Goal: Task Accomplishment & Management: Use online tool/utility

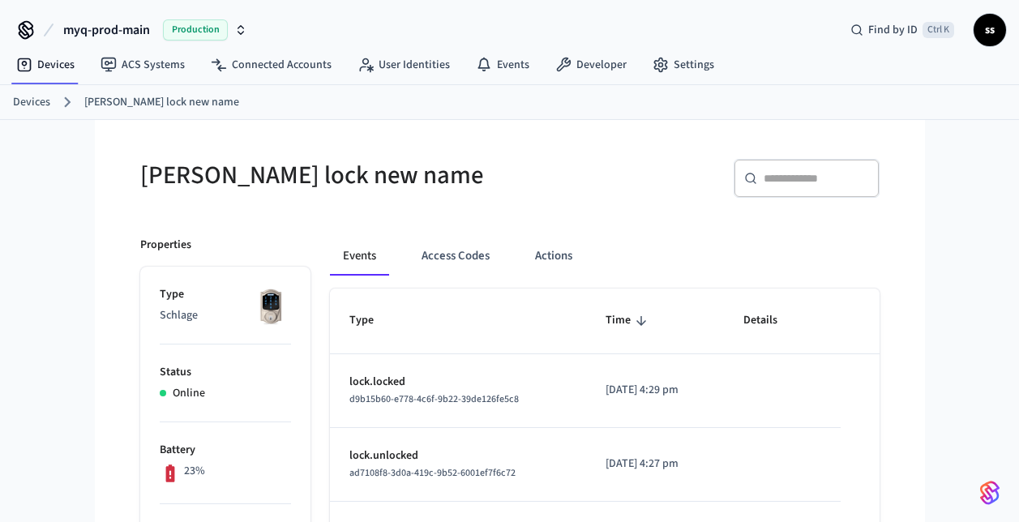
click at [83, 29] on span "myq-prod-main" at bounding box center [106, 29] width 87 height 19
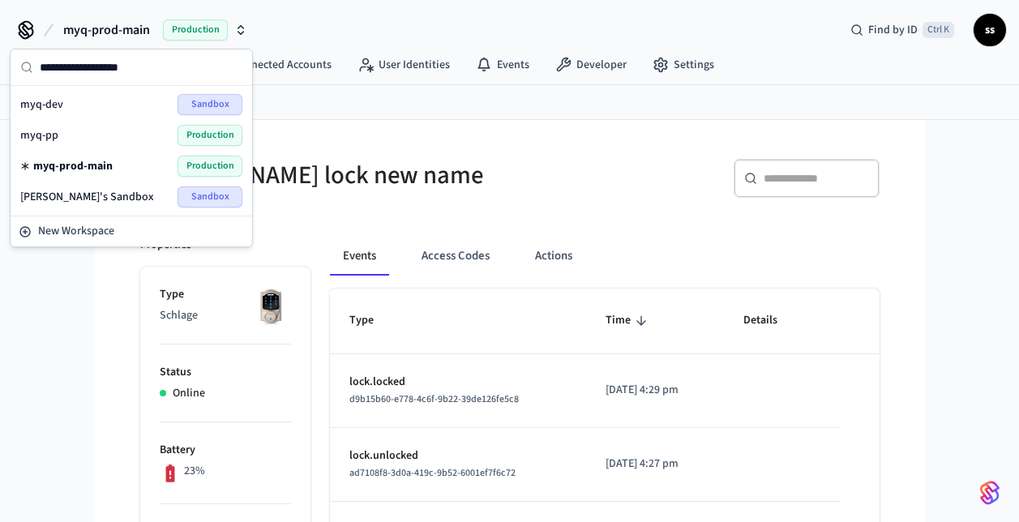
click at [66, 102] on div "myq-dev Sandbox" at bounding box center [131, 104] width 222 height 21
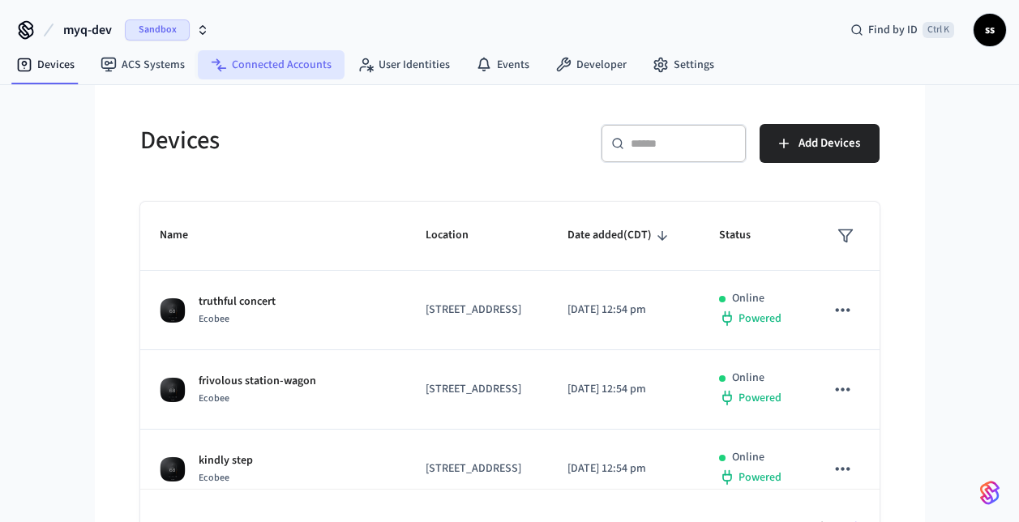
click at [250, 68] on link "Connected Accounts" at bounding box center [271, 64] width 147 height 29
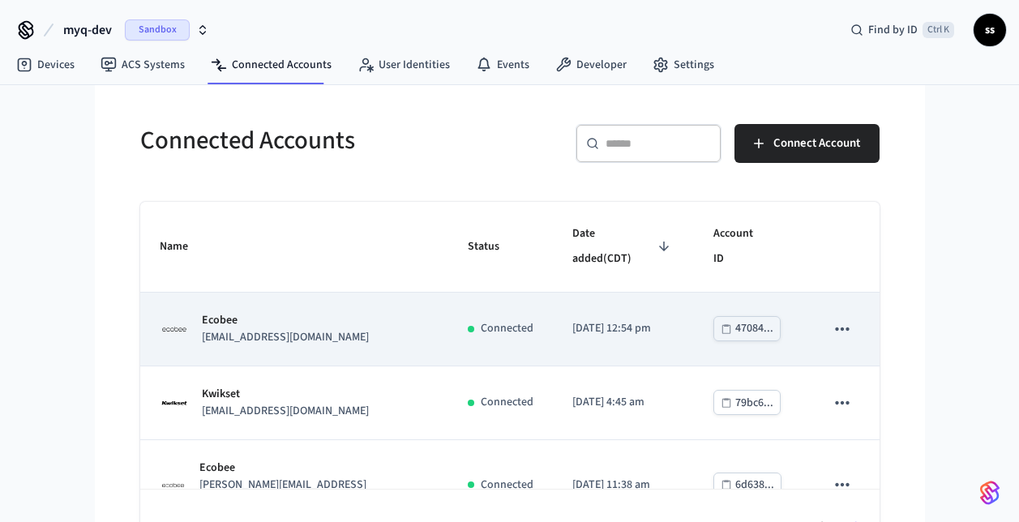
click at [323, 312] on div "Ecobee [EMAIL_ADDRESS][DOMAIN_NAME]" at bounding box center [294, 329] width 269 height 34
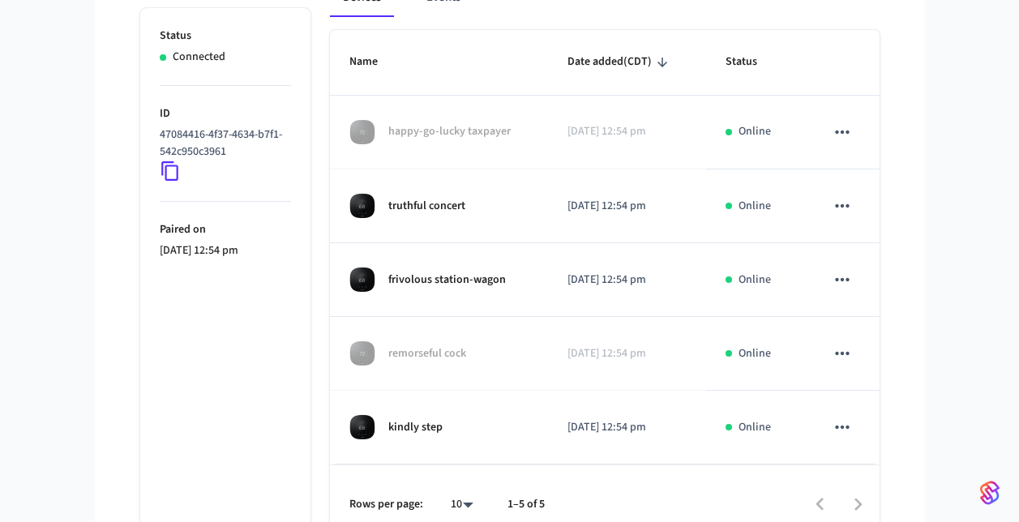
scroll to position [295, 0]
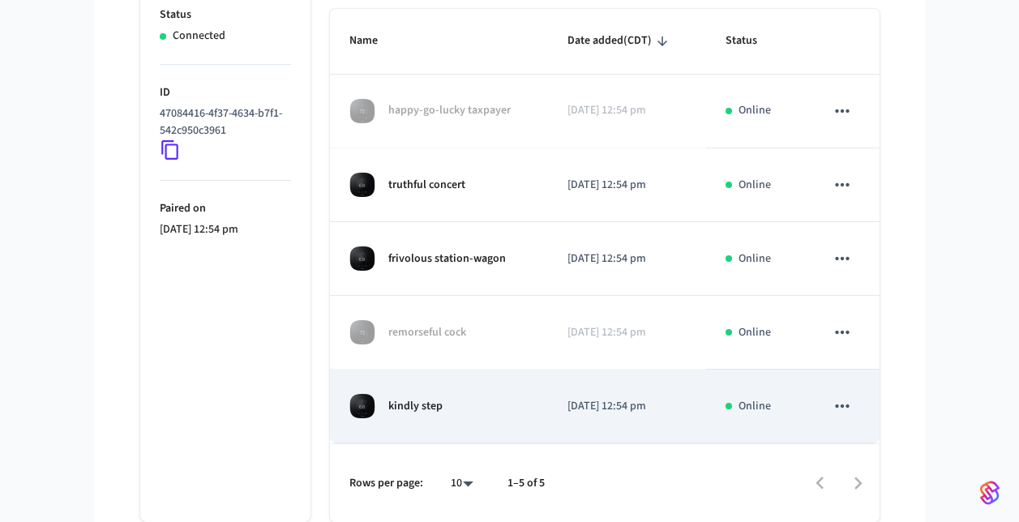
click at [434, 405] on p "kindly step" at bounding box center [415, 406] width 54 height 17
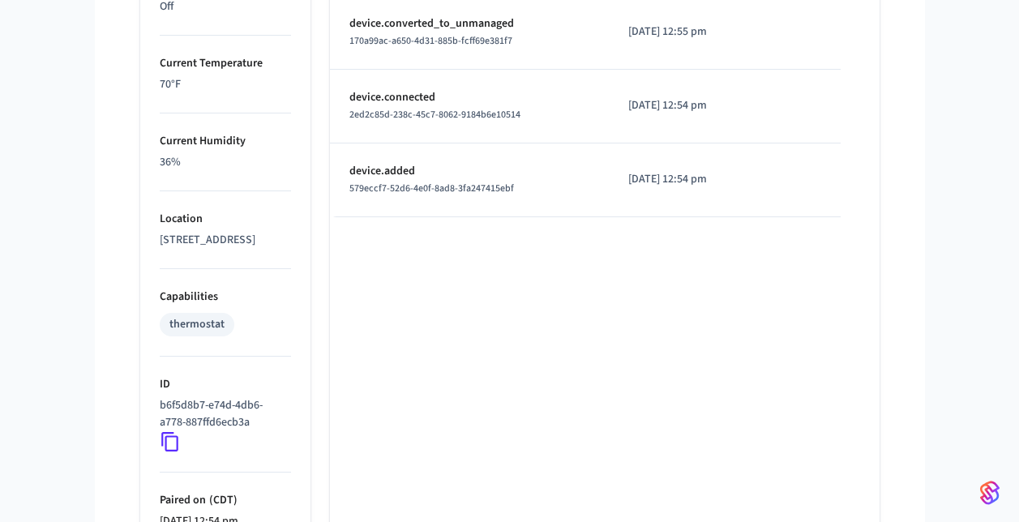
scroll to position [1014, 0]
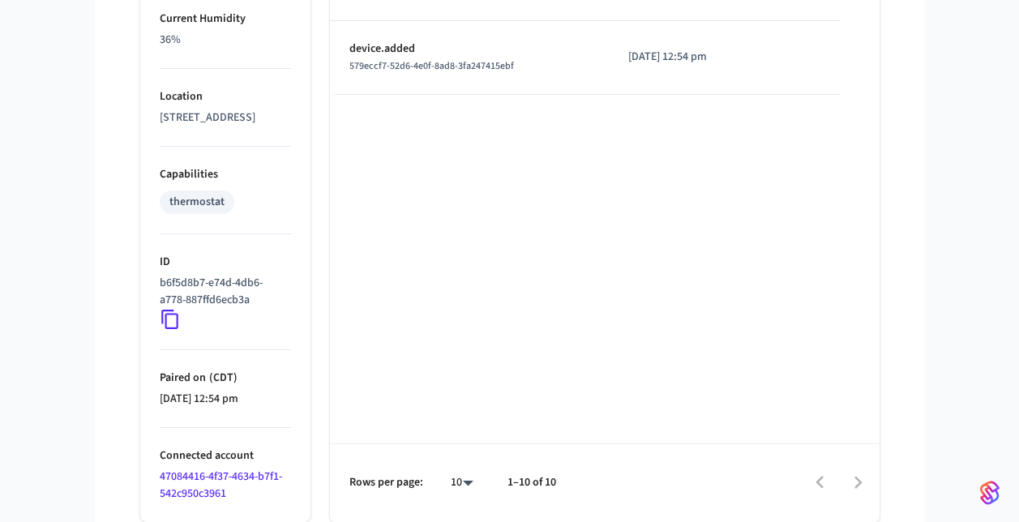
click at [167, 321] on icon at bounding box center [170, 319] width 21 height 21
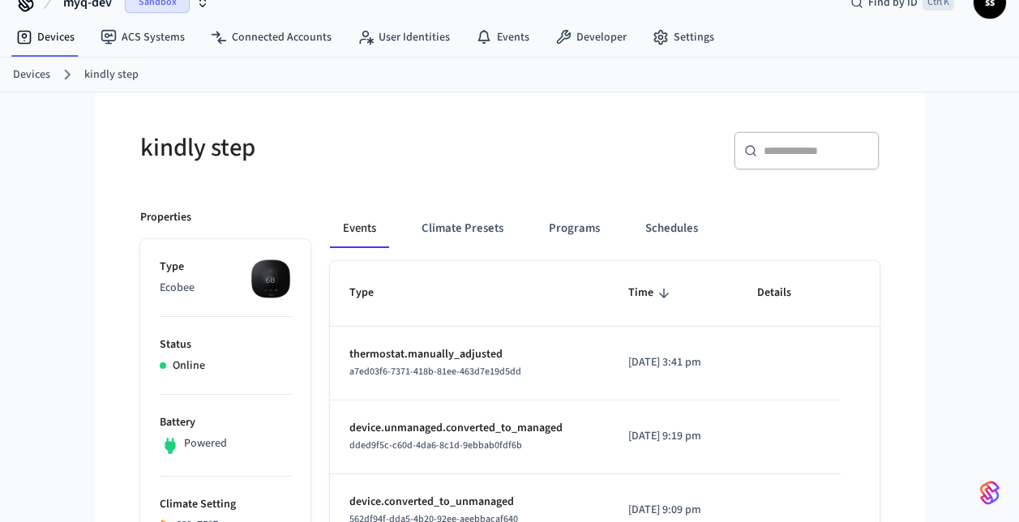
scroll to position [0, 0]
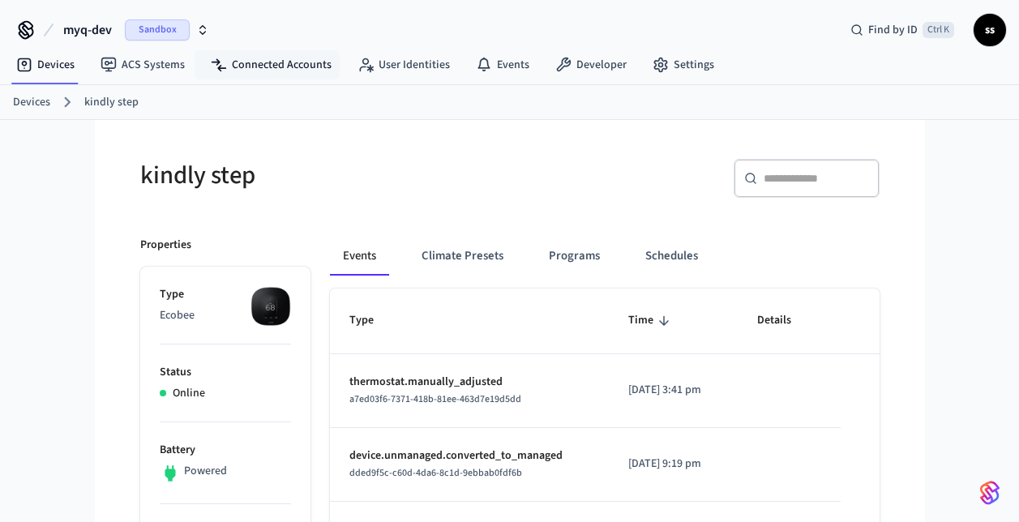
click at [268, 79] on nav "Devices ACS Systems Connected Accounts User Identities Events Developer Settings" at bounding box center [365, 65] width 724 height 37
click at [260, 67] on link "Connected Accounts" at bounding box center [271, 64] width 147 height 29
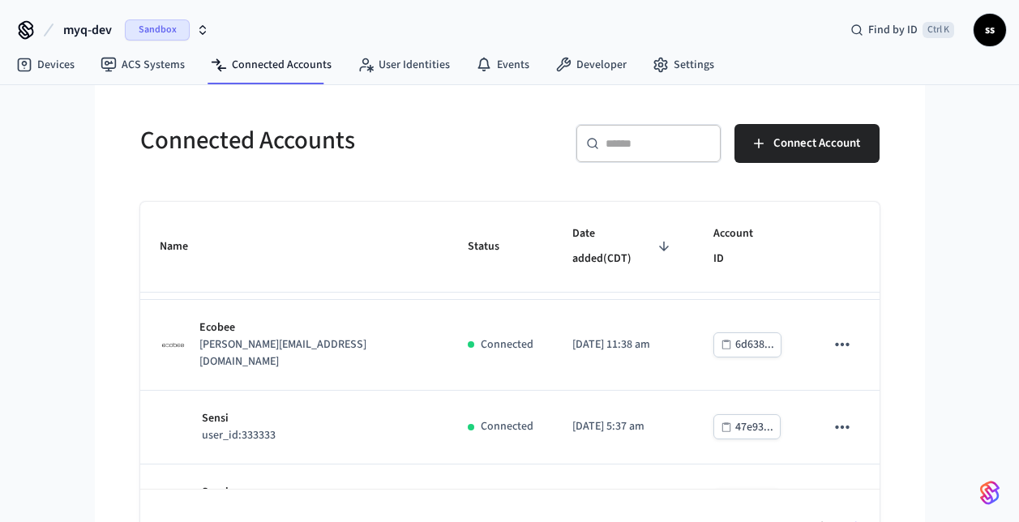
scroll to position [142, 0]
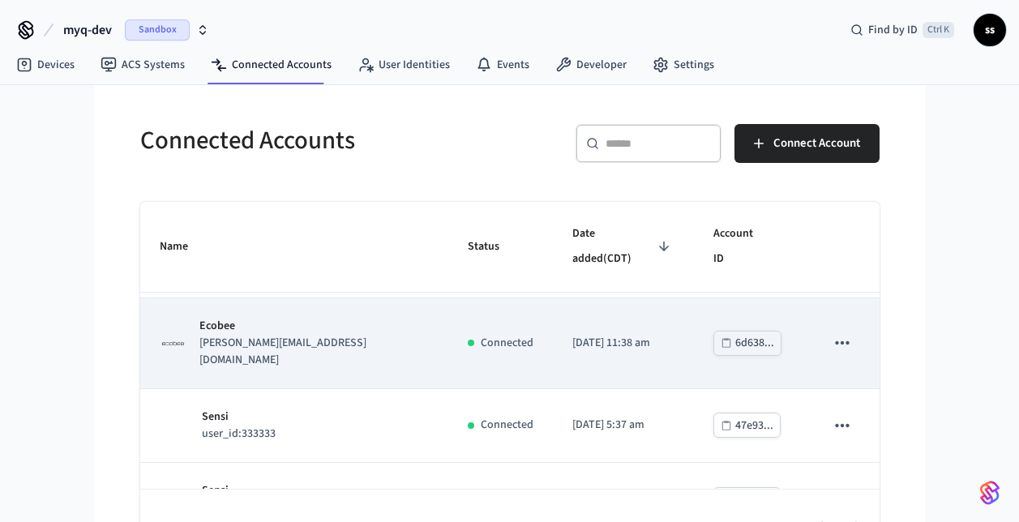
click at [317, 318] on div "Ecobee [PERSON_NAME][EMAIL_ADDRESS][DOMAIN_NAME]" at bounding box center [294, 343] width 269 height 51
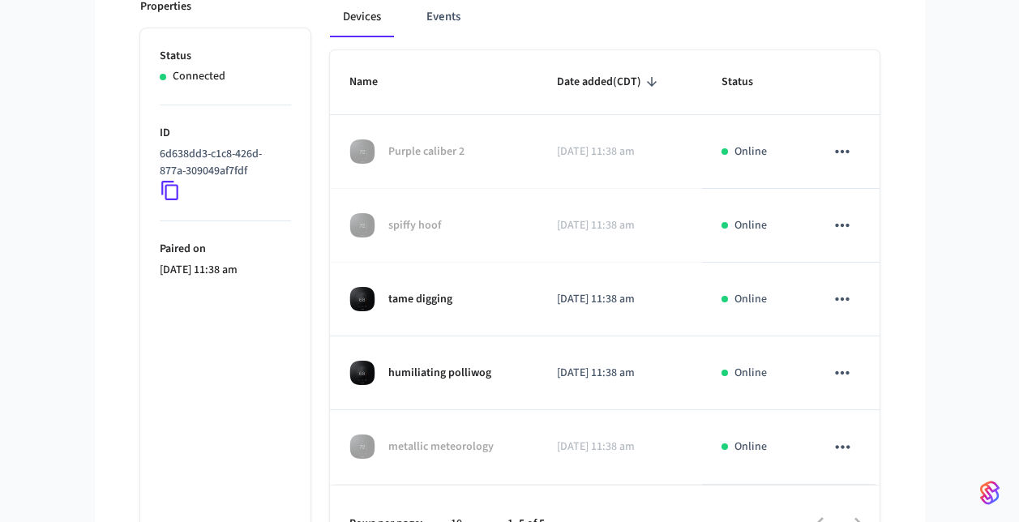
scroll to position [295, 0]
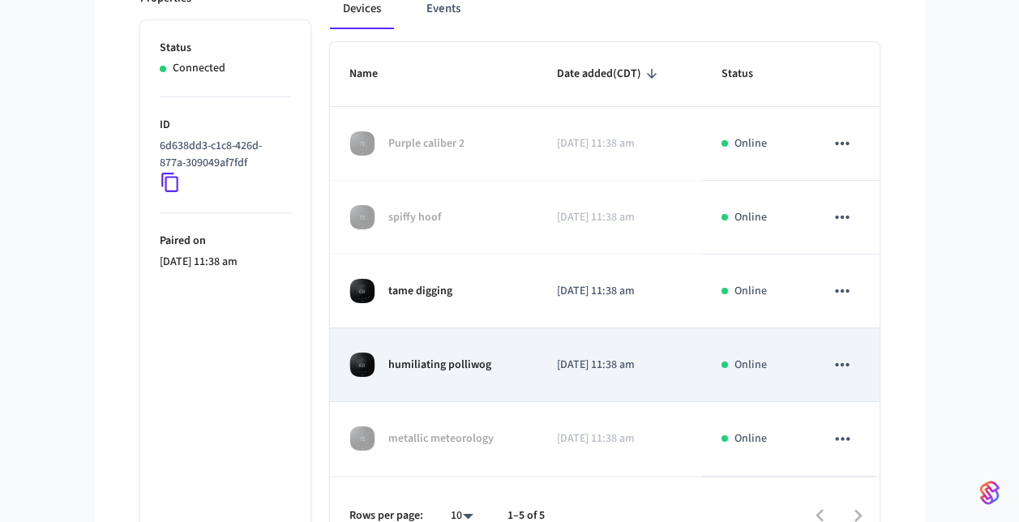
click at [482, 352] on div "humiliating polliwog" at bounding box center [433, 365] width 169 height 26
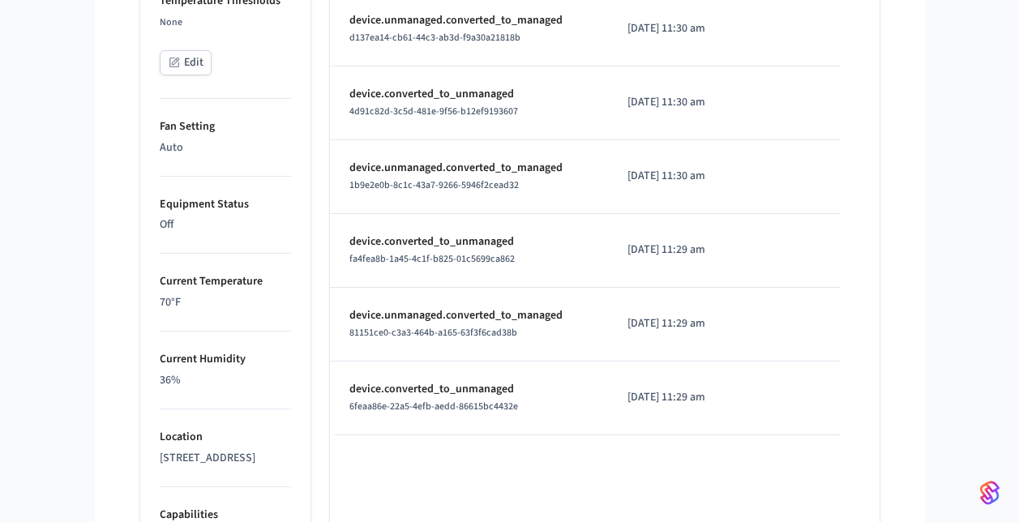
scroll to position [1014, 0]
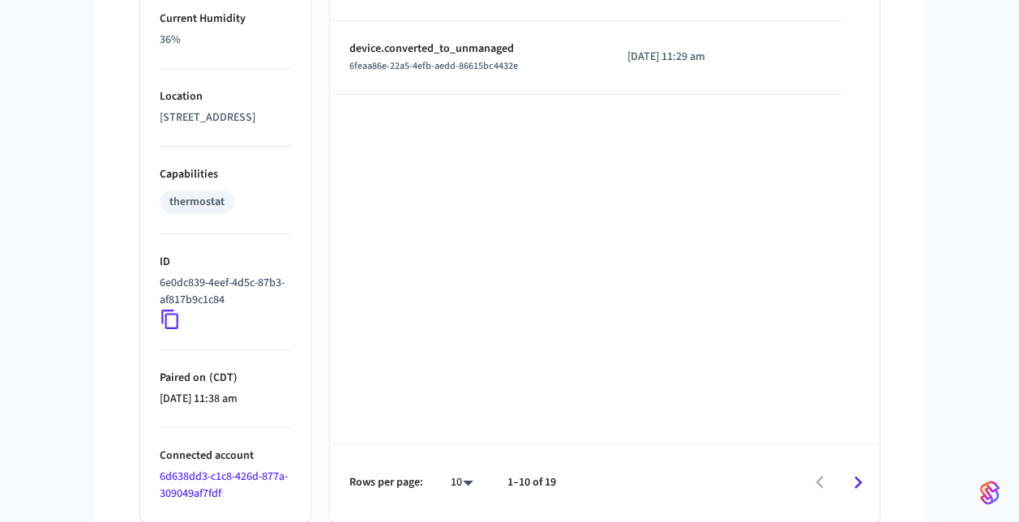
click at [162, 319] on icon at bounding box center [169, 319] width 17 height 19
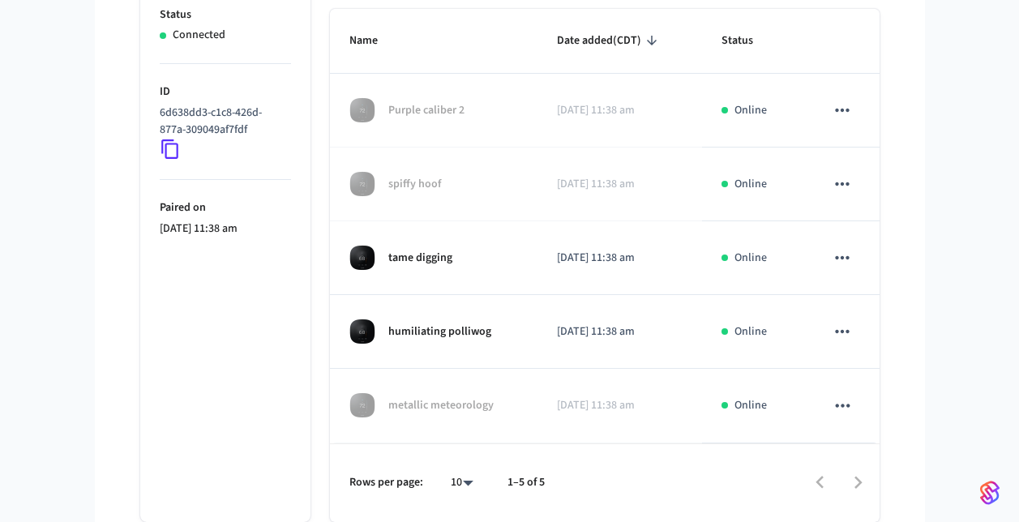
scroll to position [295, 0]
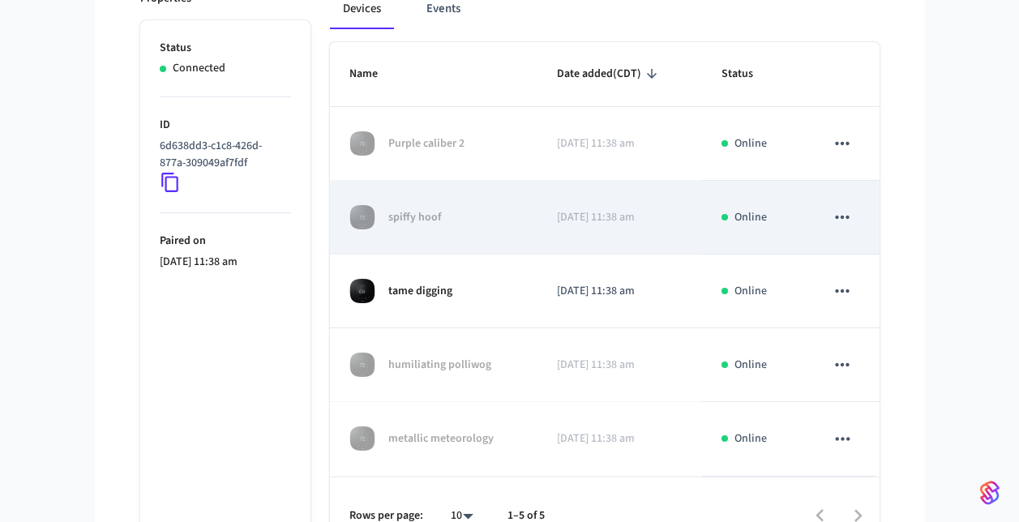
click at [468, 204] on div "spiffy hoof" at bounding box center [433, 217] width 169 height 26
click at [837, 207] on icon "sticky table" at bounding box center [842, 217] width 21 height 21
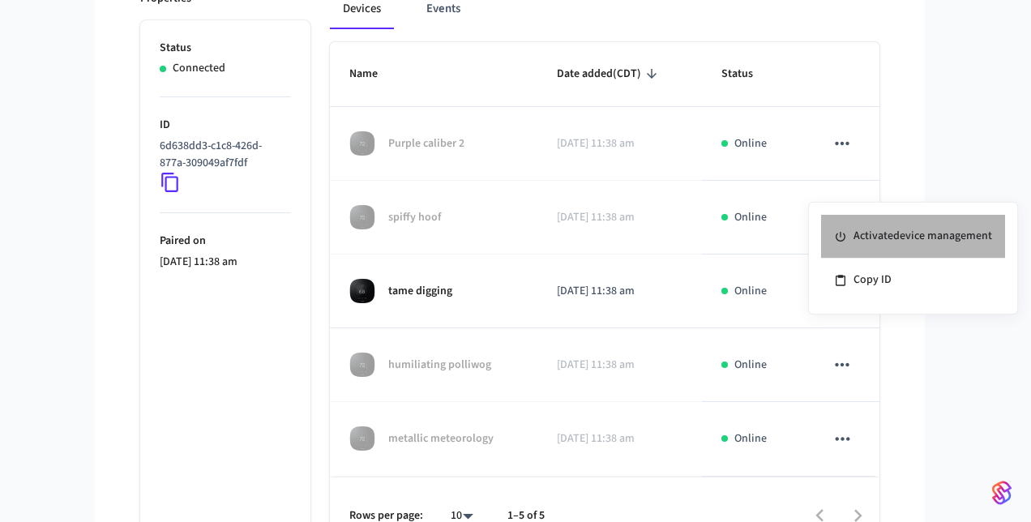
click at [864, 233] on li "Activate device management" at bounding box center [913, 237] width 184 height 44
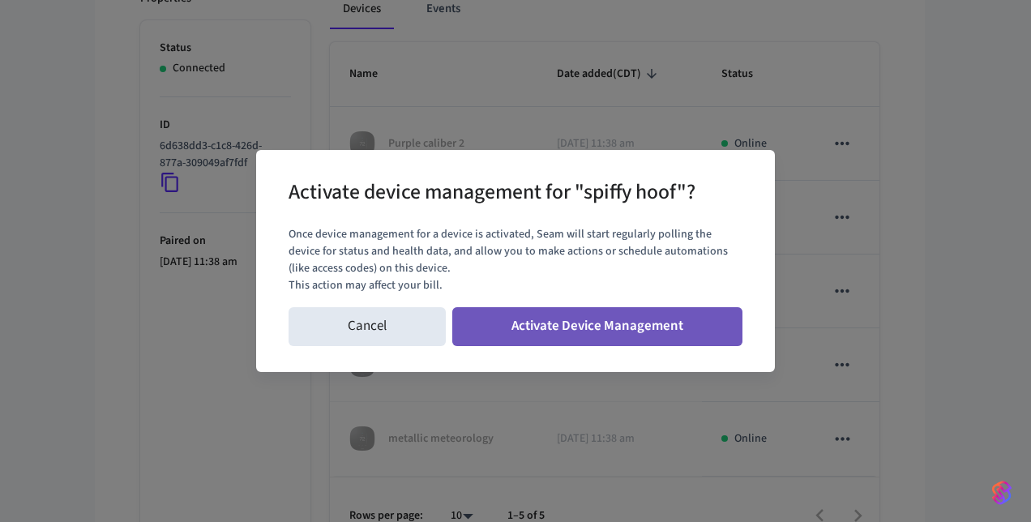
click at [660, 338] on button "Activate Device Management" at bounding box center [597, 326] width 290 height 39
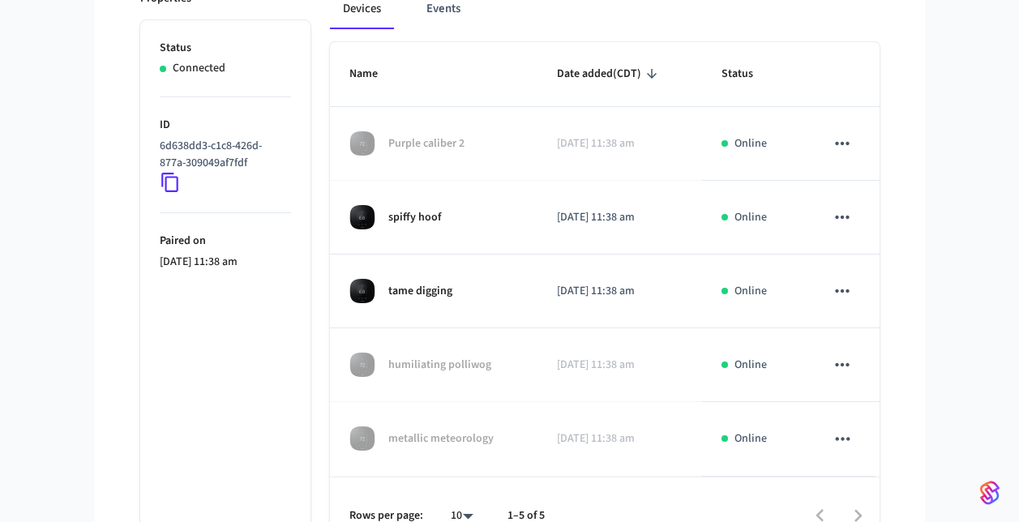
click at [520, 187] on td "spiffy hoof" at bounding box center [434, 218] width 208 height 74
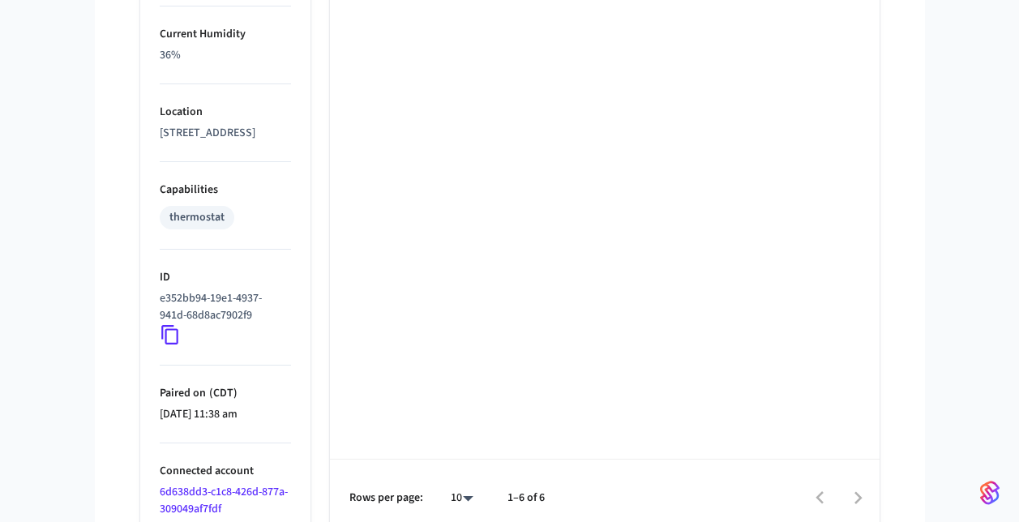
scroll to position [1014, 0]
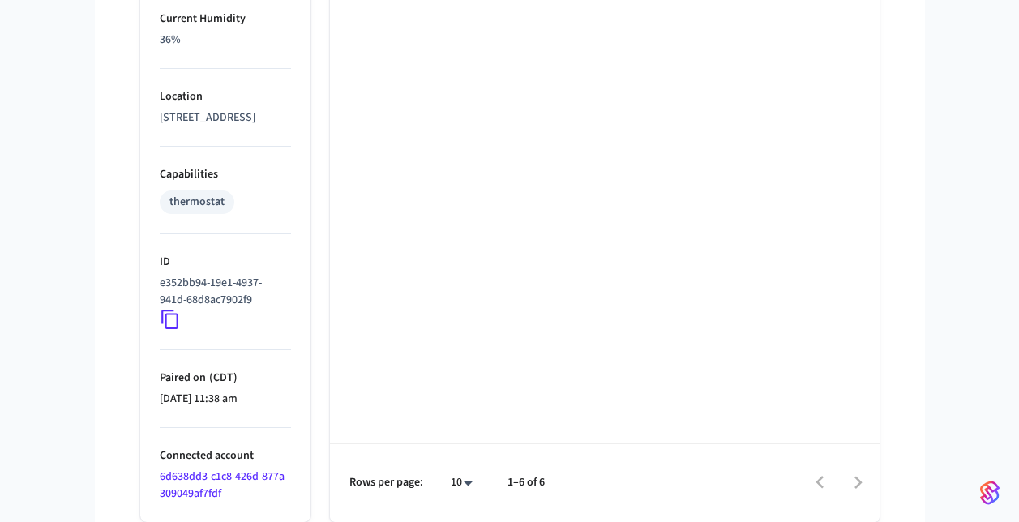
click at [169, 314] on icon at bounding box center [169, 319] width 17 height 19
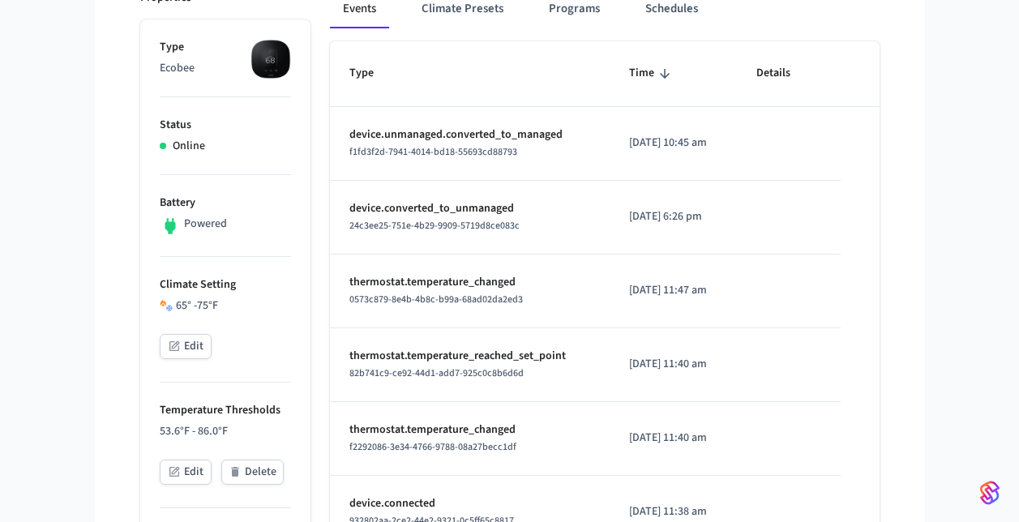
scroll to position [0, 0]
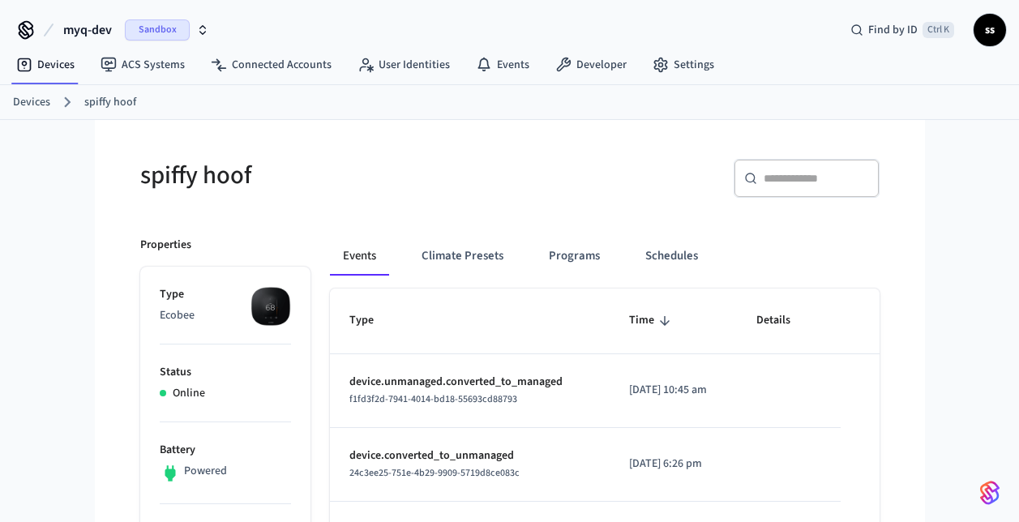
click at [160, 31] on span "Sandbox" at bounding box center [157, 29] width 65 height 21
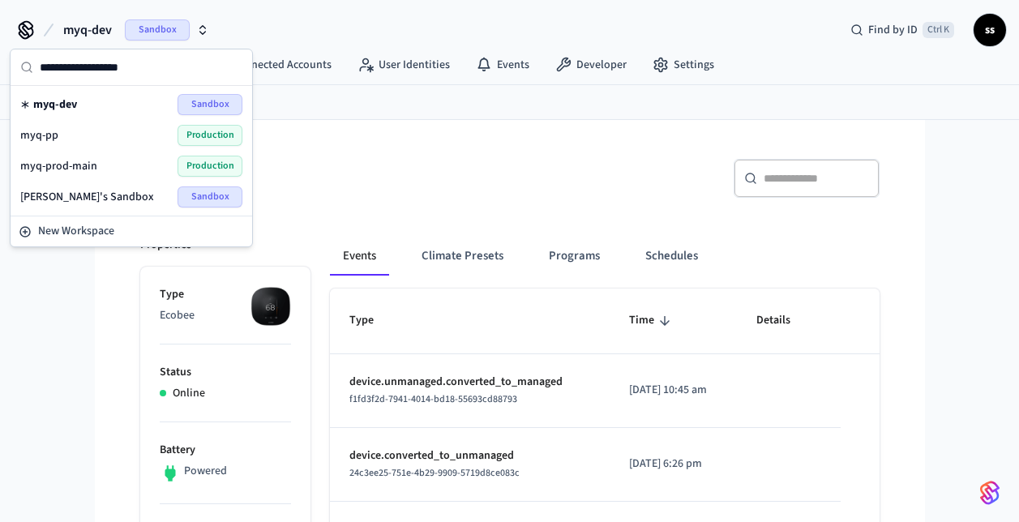
click at [53, 134] on span "myq-pp" at bounding box center [39, 135] width 38 height 16
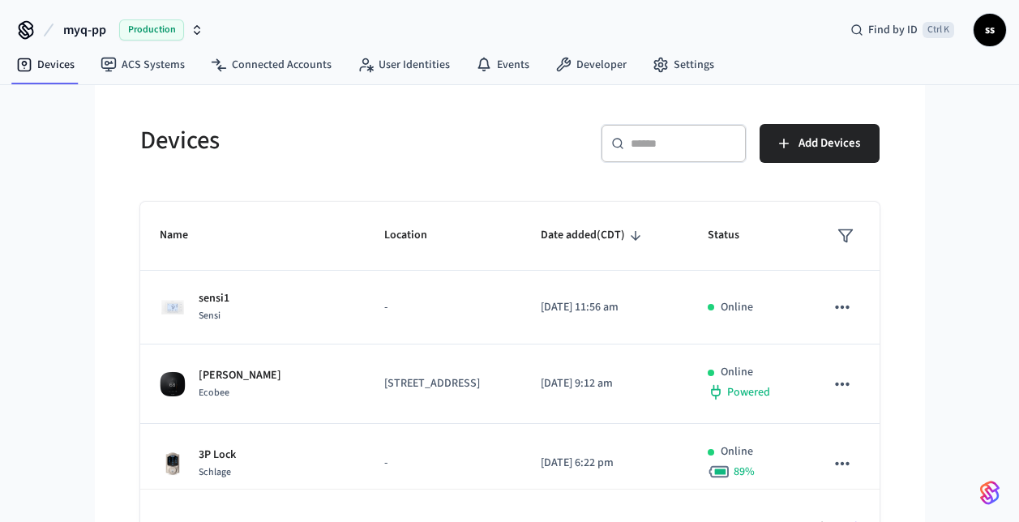
click at [646, 129] on div "​ ​" at bounding box center [674, 143] width 146 height 39
paste input "**********"
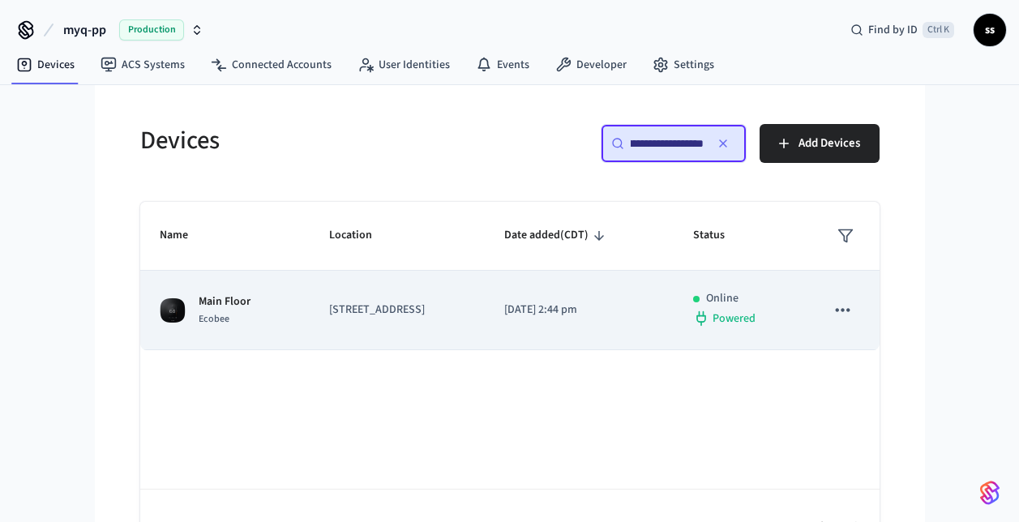
type input "**********"
click at [469, 320] on td "[STREET_ADDRESS]" at bounding box center [398, 310] width 176 height 79
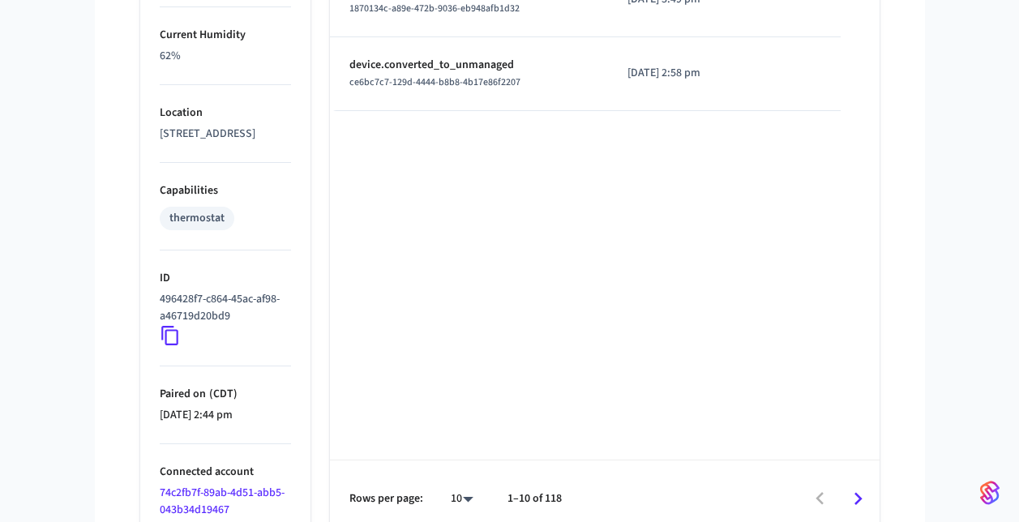
scroll to position [1014, 0]
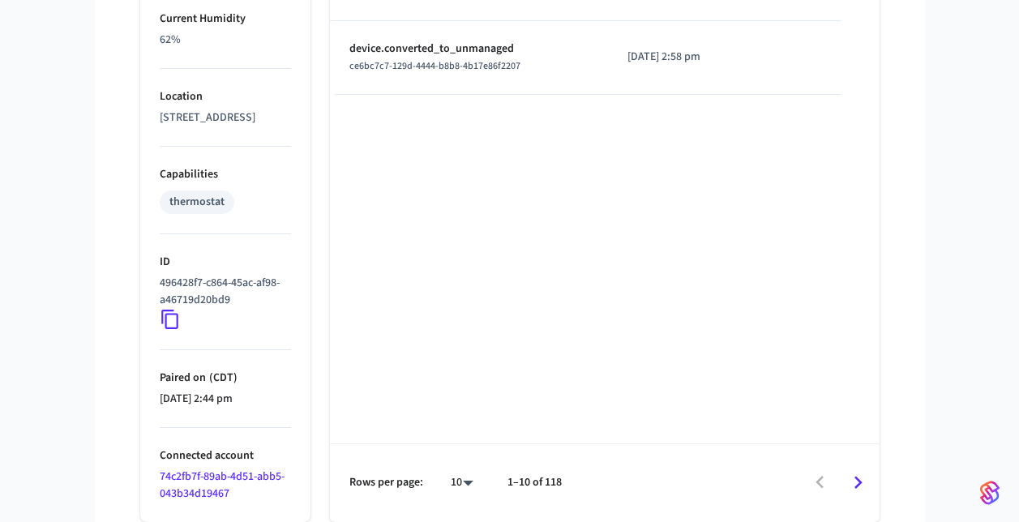
click at [164, 316] on icon at bounding box center [170, 319] width 21 height 21
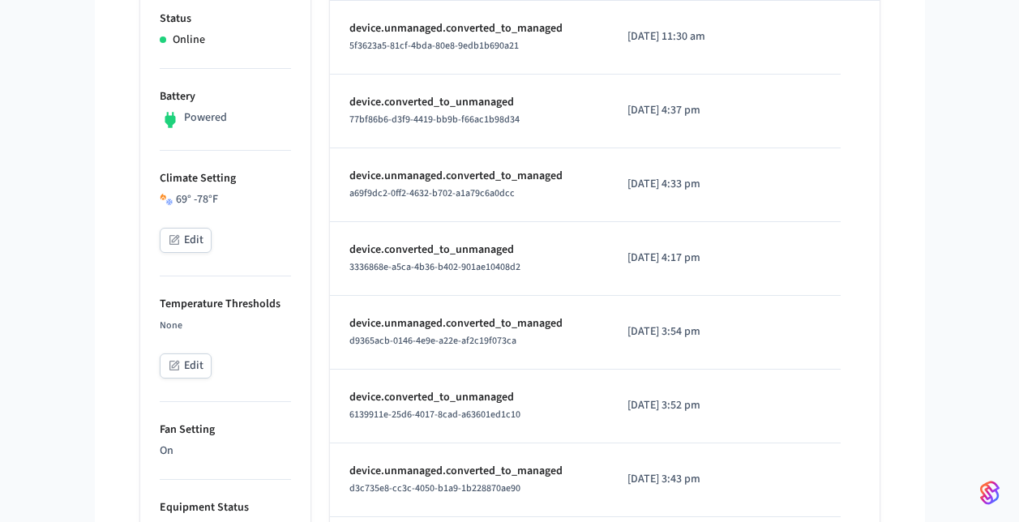
scroll to position [0, 0]
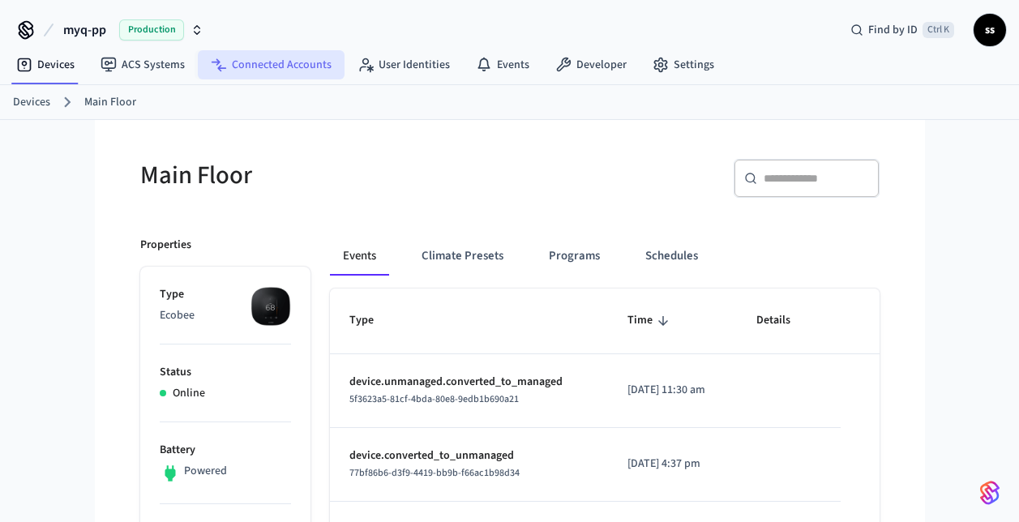
click at [242, 60] on link "Connected Accounts" at bounding box center [271, 64] width 147 height 29
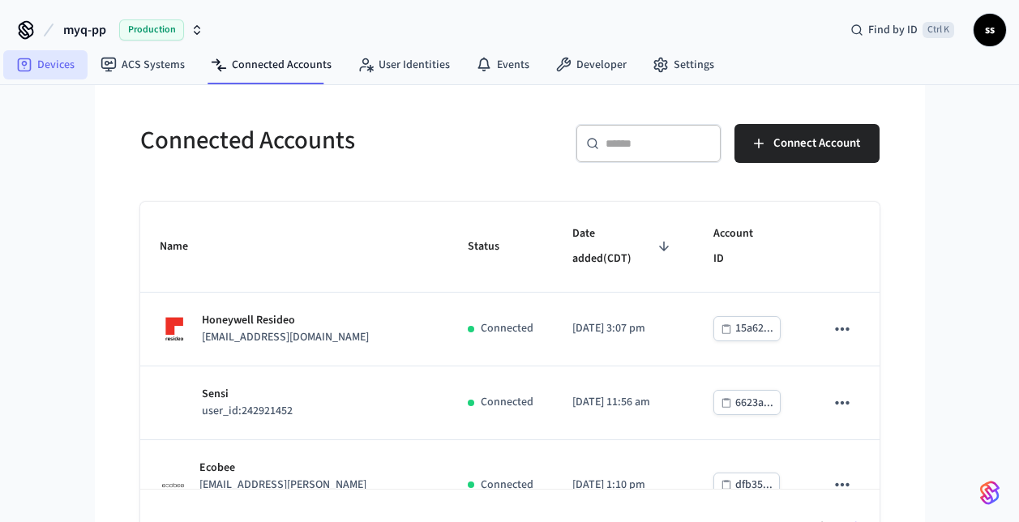
click at [51, 64] on link "Devices" at bounding box center [45, 64] width 84 height 29
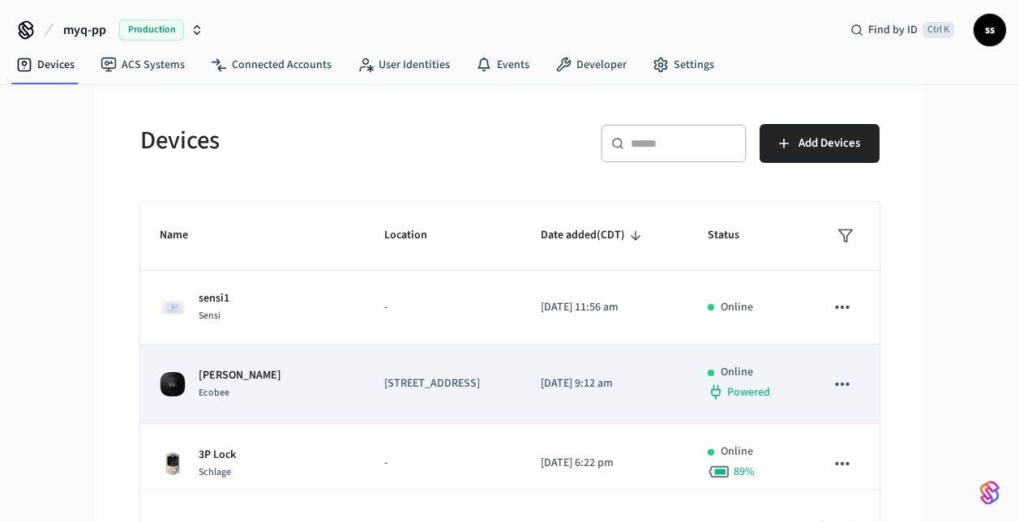
click at [293, 401] on div "[PERSON_NAME] Ecobee" at bounding box center [253, 384] width 186 height 34
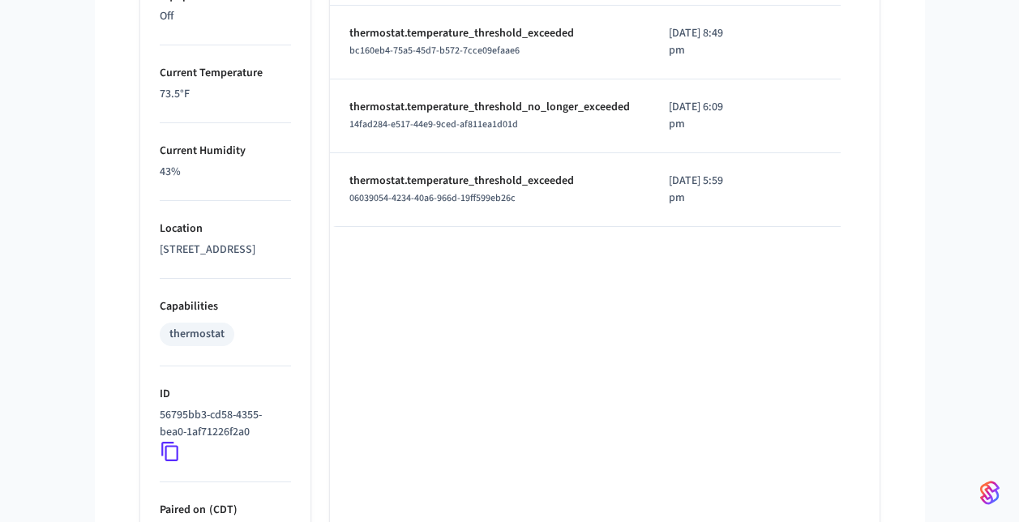
scroll to position [866, 0]
click at [173, 461] on icon at bounding box center [170, 450] width 21 height 21
click at [168, 461] on icon at bounding box center [170, 450] width 21 height 21
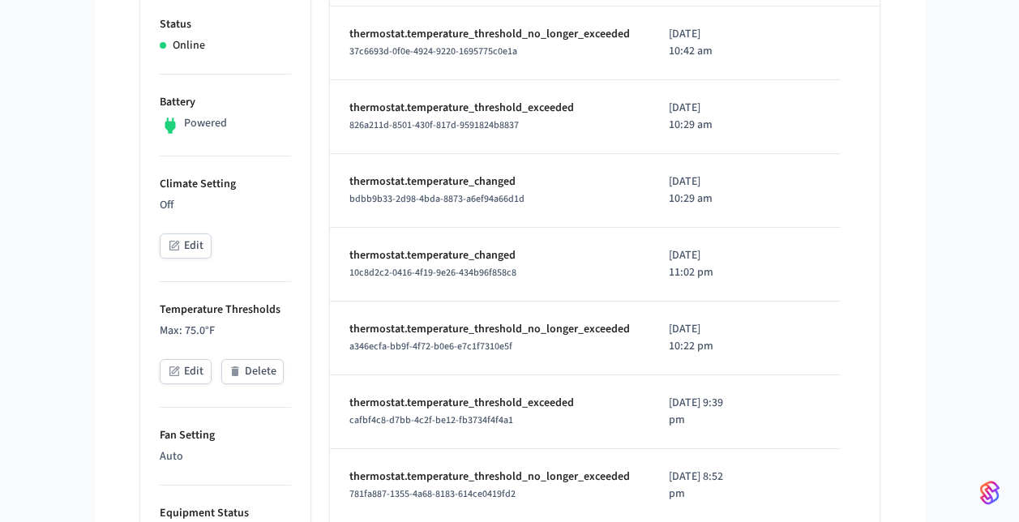
scroll to position [0, 0]
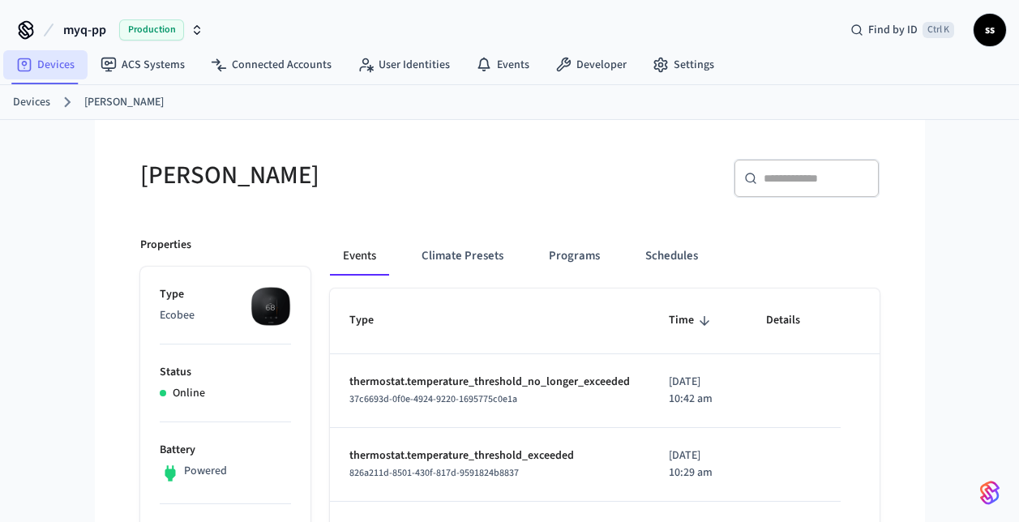
click at [36, 67] on link "Devices" at bounding box center [45, 64] width 84 height 29
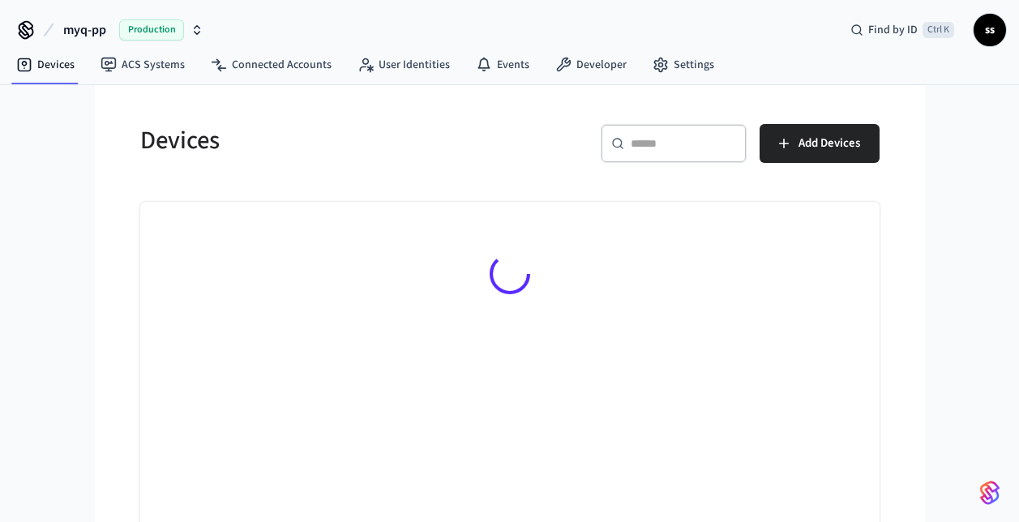
click at [661, 143] on input "text" at bounding box center [683, 143] width 105 height 16
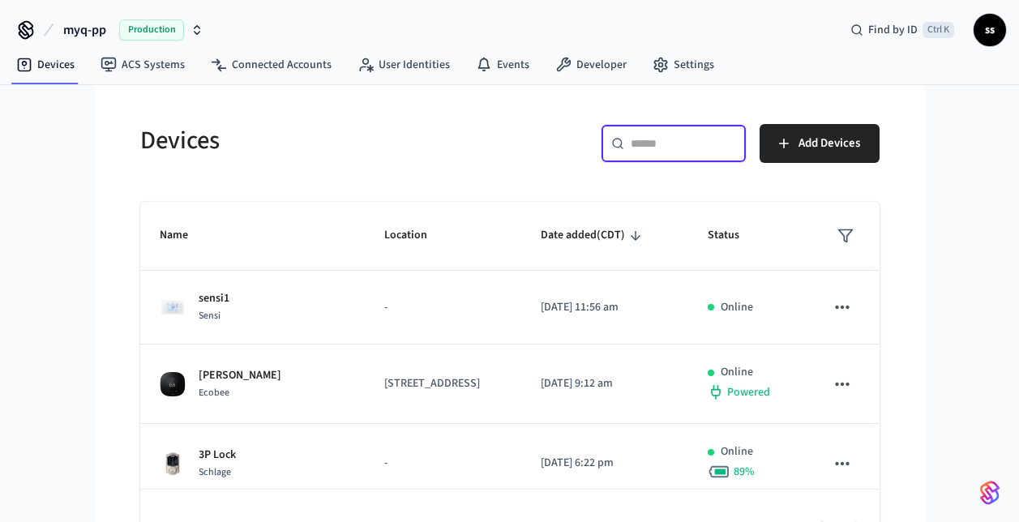
paste input "**********"
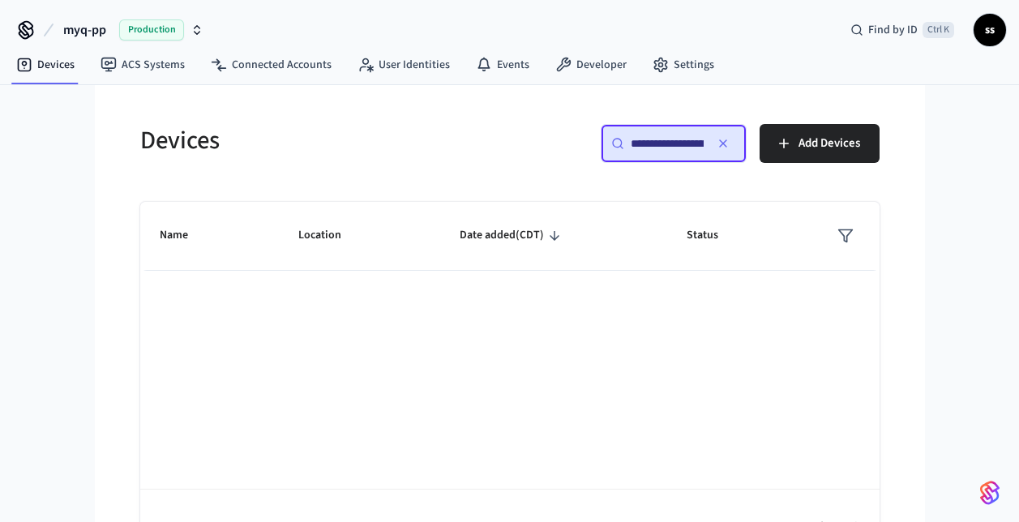
click at [664, 136] on input "**********" at bounding box center [667, 143] width 73 height 16
paste input "text"
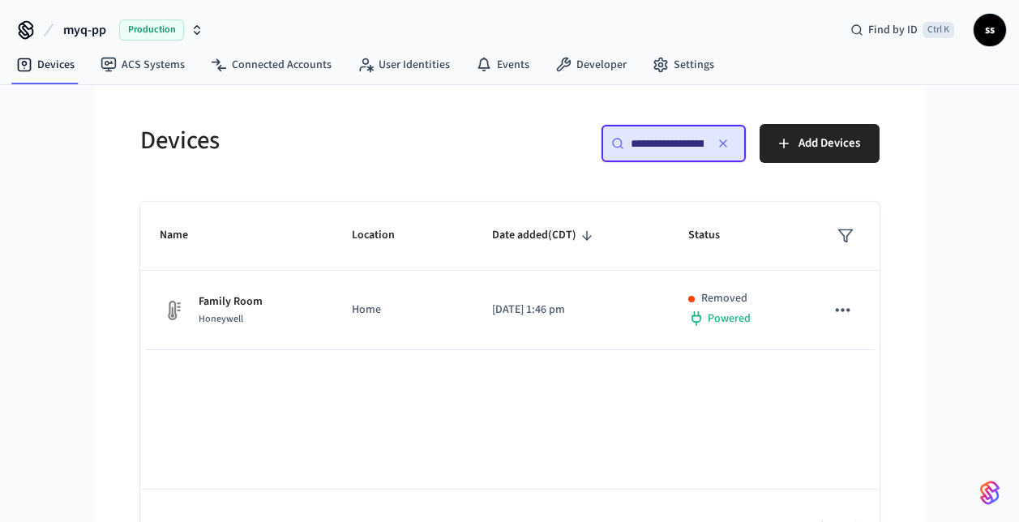
scroll to position [0, 123]
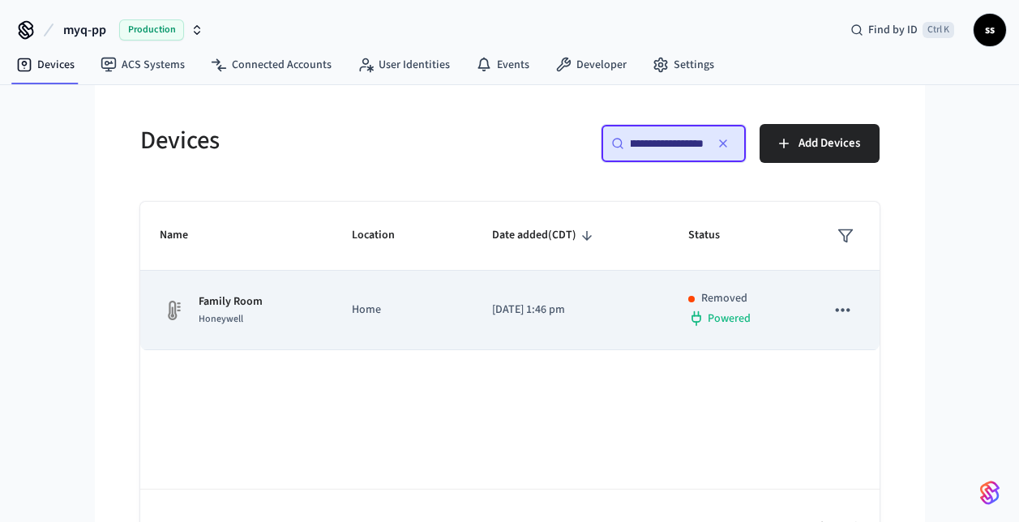
type input "**********"
click at [538, 332] on td "[DATE] 1:46 pm" at bounding box center [570, 310] width 196 height 79
click at [392, 308] on p "Home" at bounding box center [402, 309] width 101 height 17
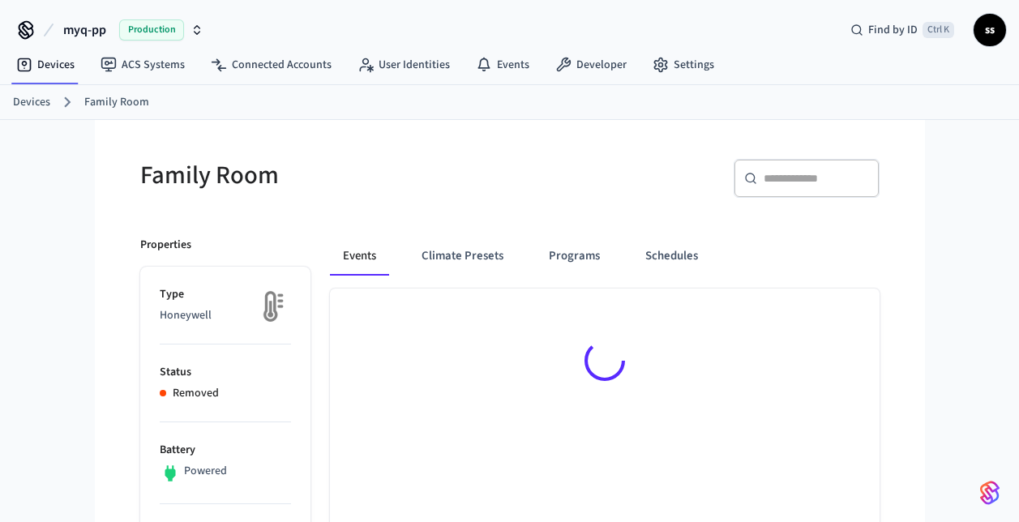
click at [285, 310] on img at bounding box center [270, 306] width 41 height 41
